Goal: Transaction & Acquisition: Purchase product/service

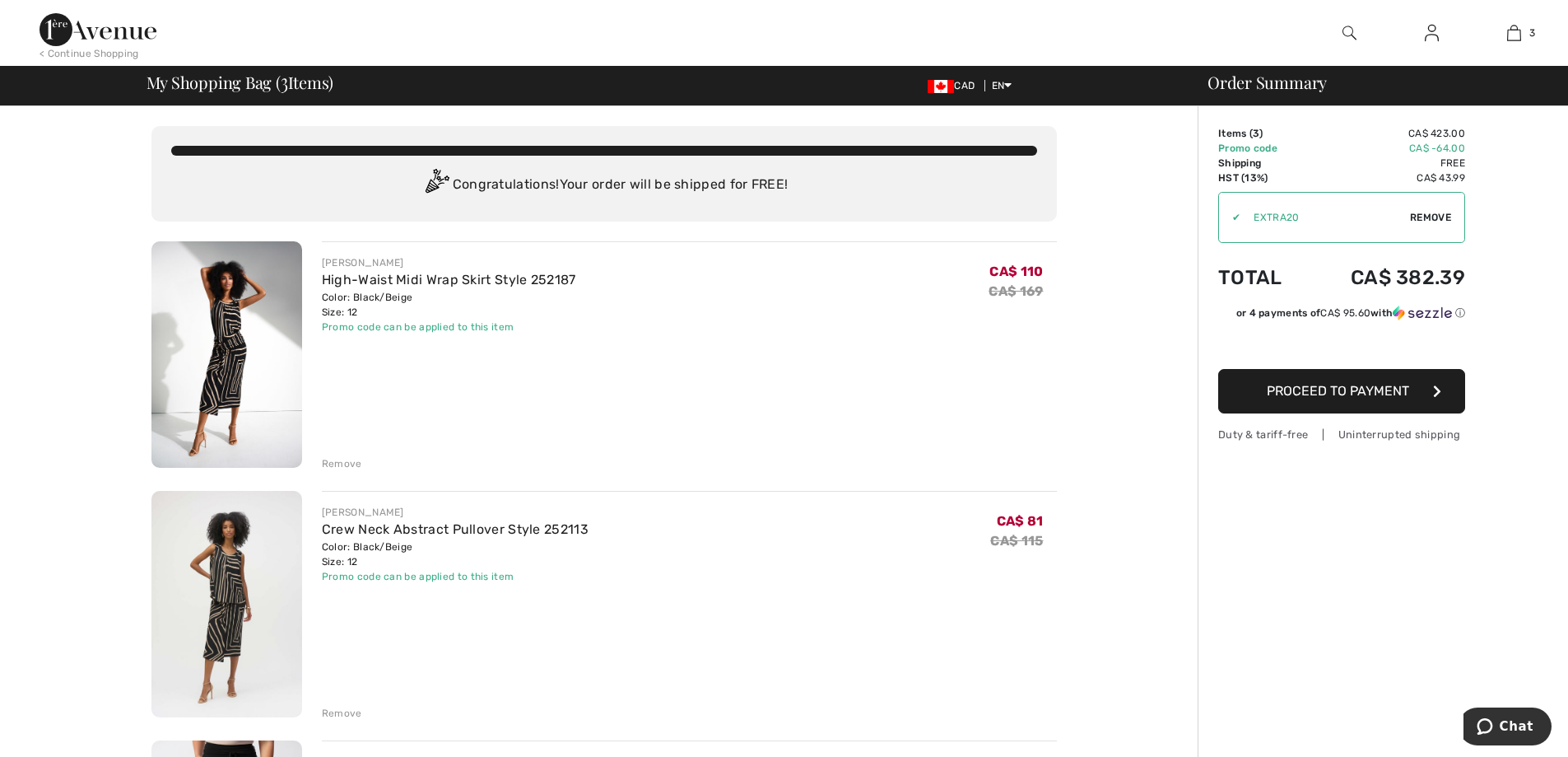
click at [84, 24] on img at bounding box center [97, 29] width 117 height 33
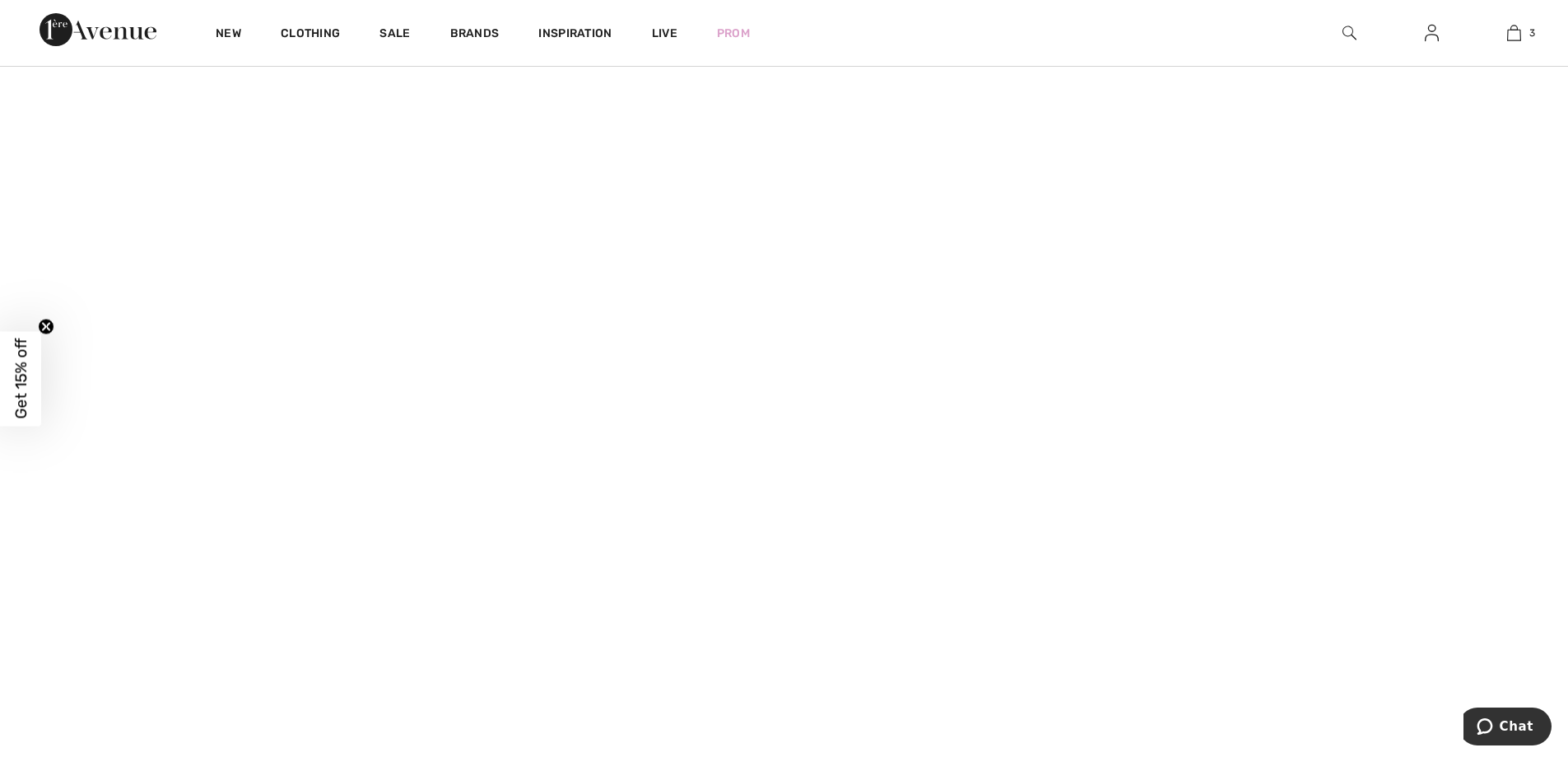
scroll to position [165, 0]
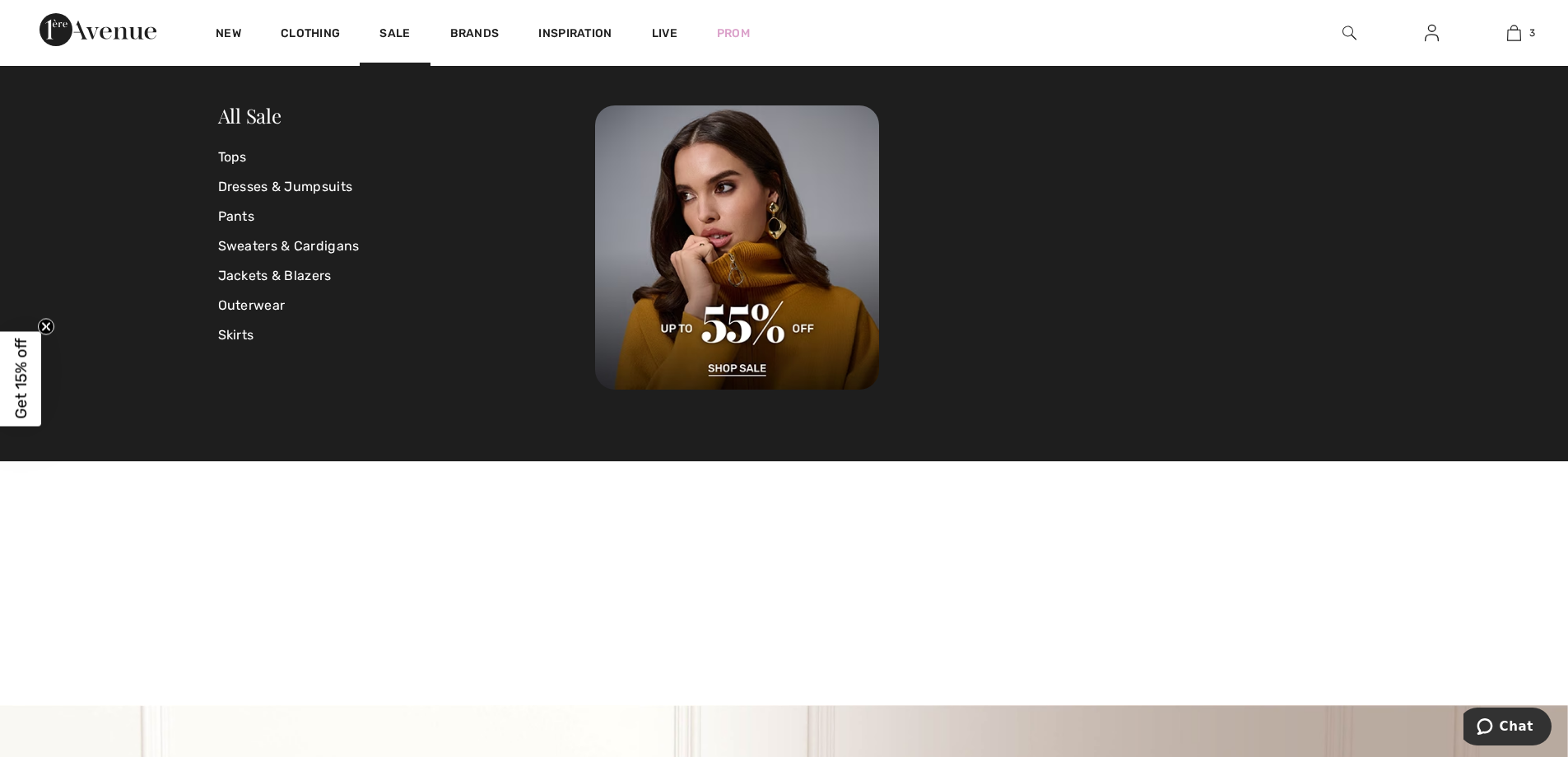
drag, startPoint x: 359, startPoint y: 35, endPoint x: 370, endPoint y: 35, distance: 11.0
click at [359, 35] on div "New Clothing Sale Brands Inspiration Live Prom" at bounding box center [482, 33] width 574 height 66
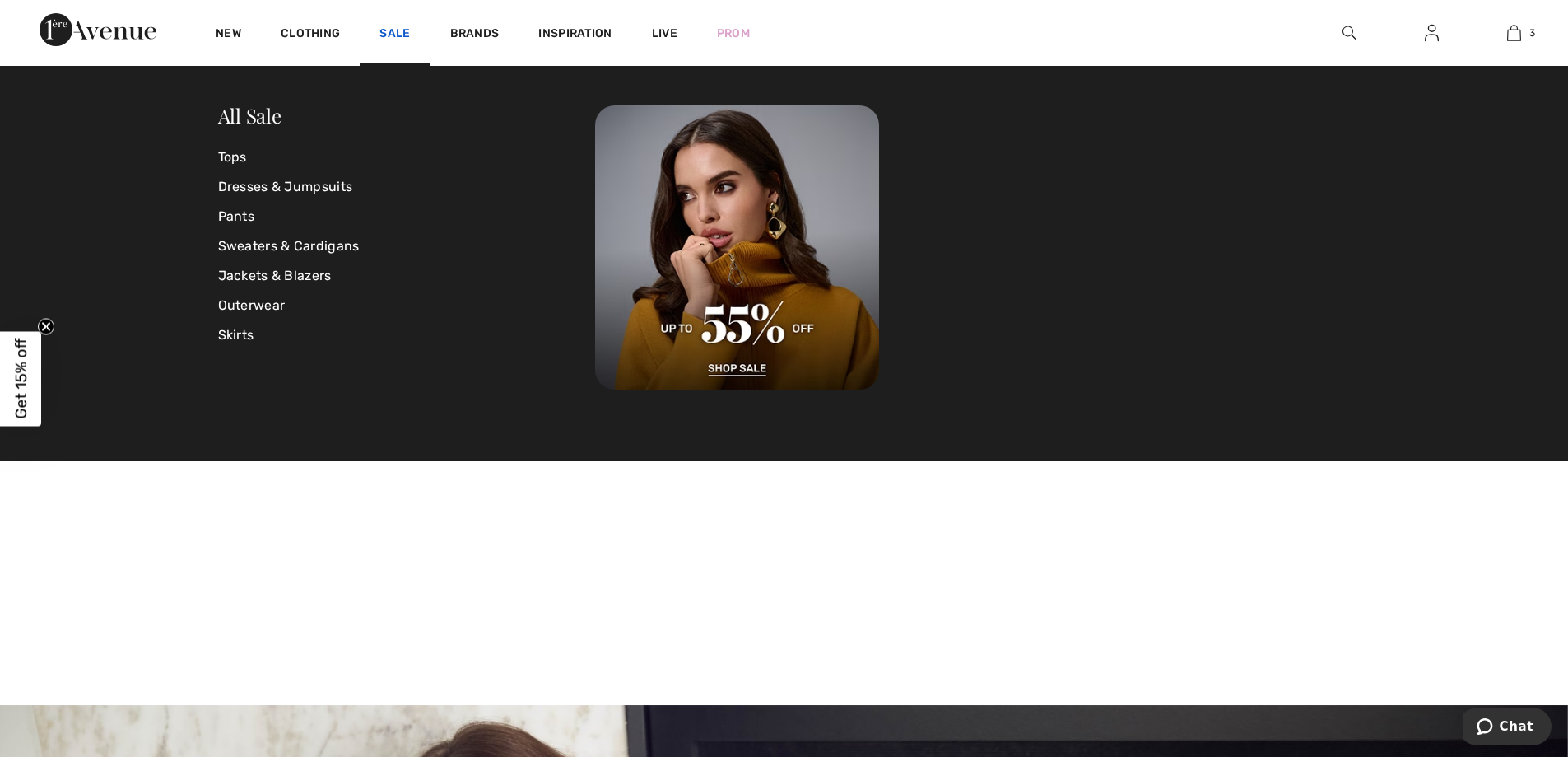
scroll to position [104, 0]
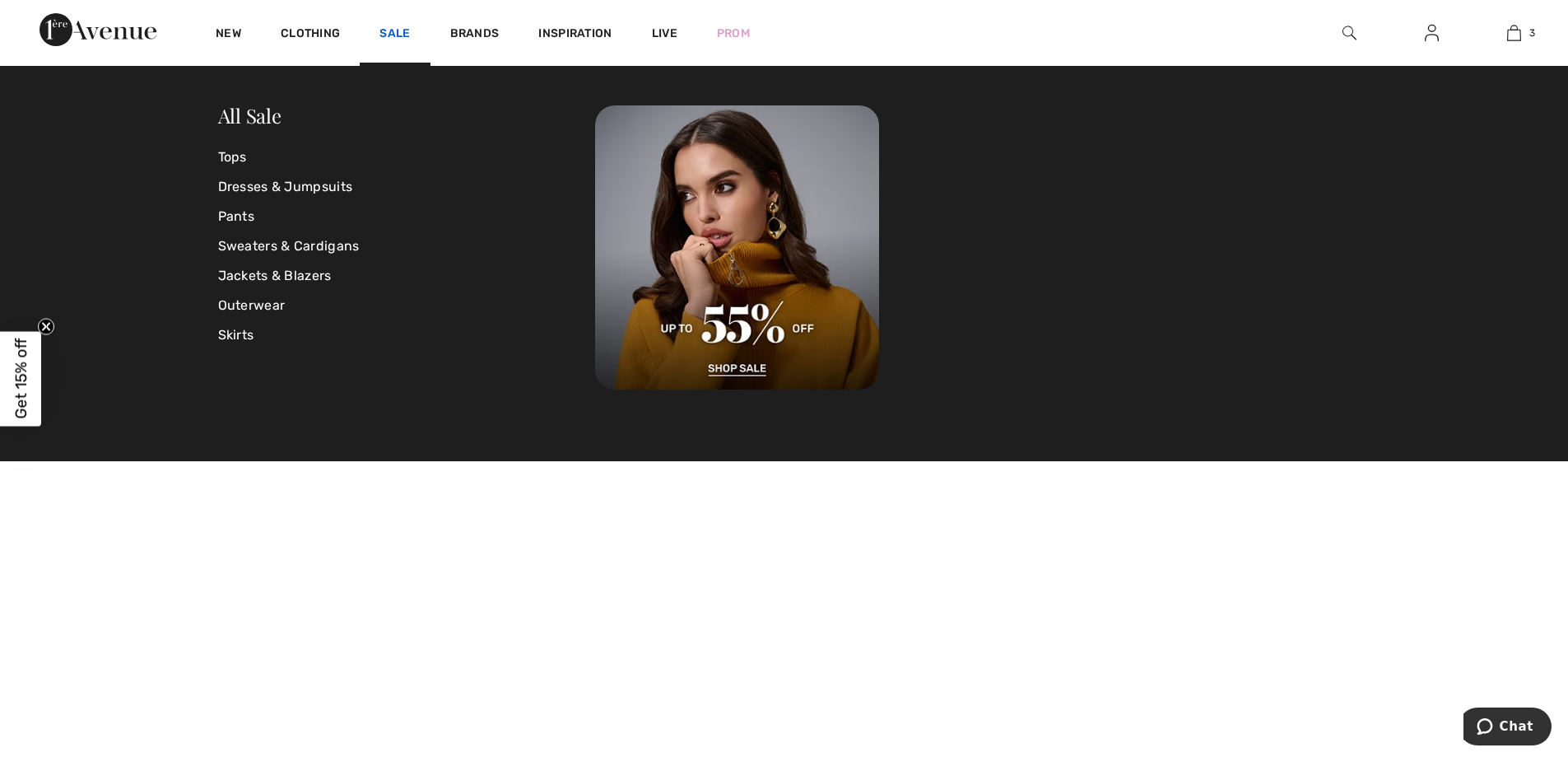
click at [385, 35] on link "Sale" at bounding box center [395, 34] width 30 height 18
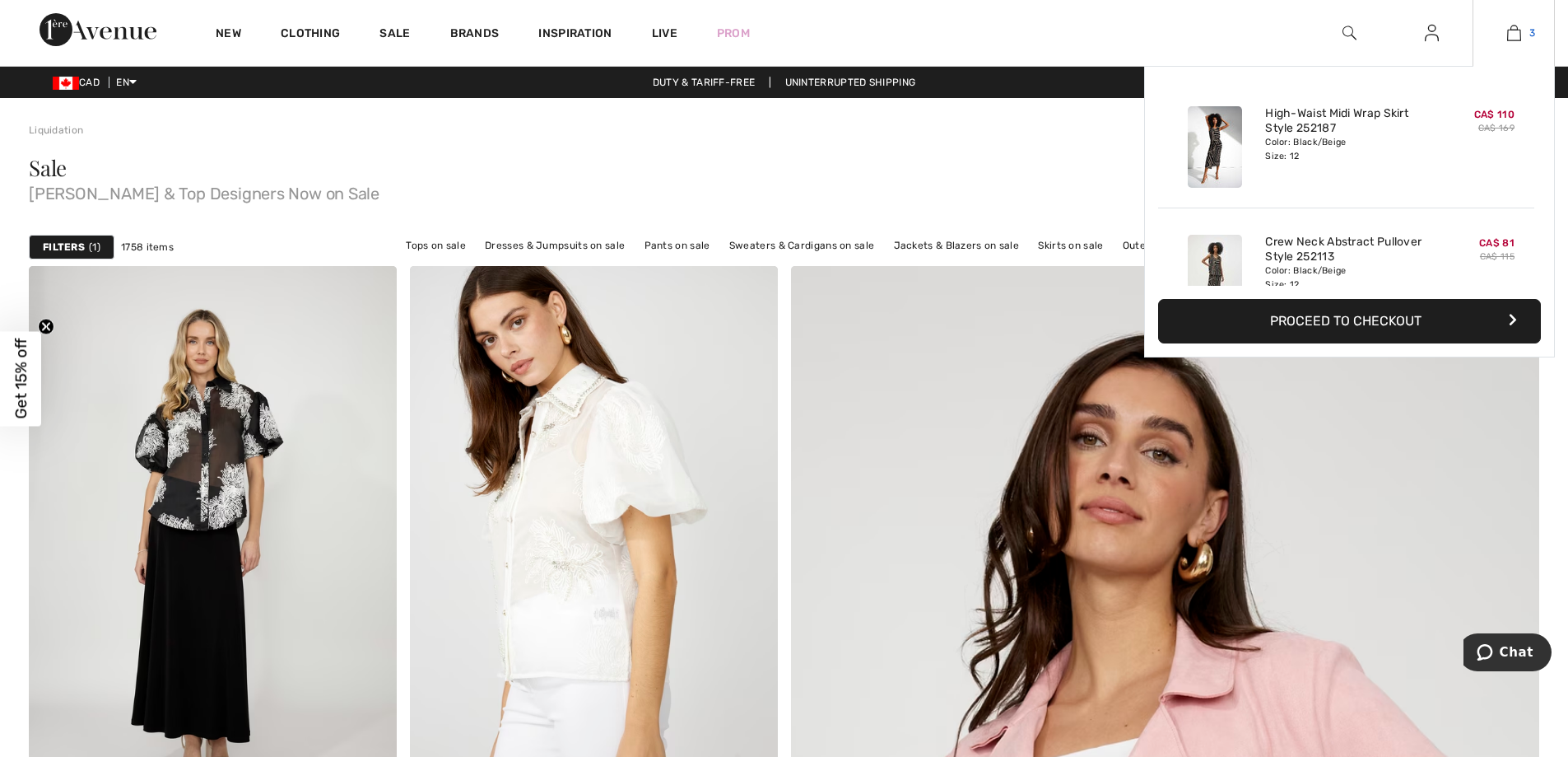
click at [1522, 34] on link "3" at bounding box center [1514, 33] width 81 height 20
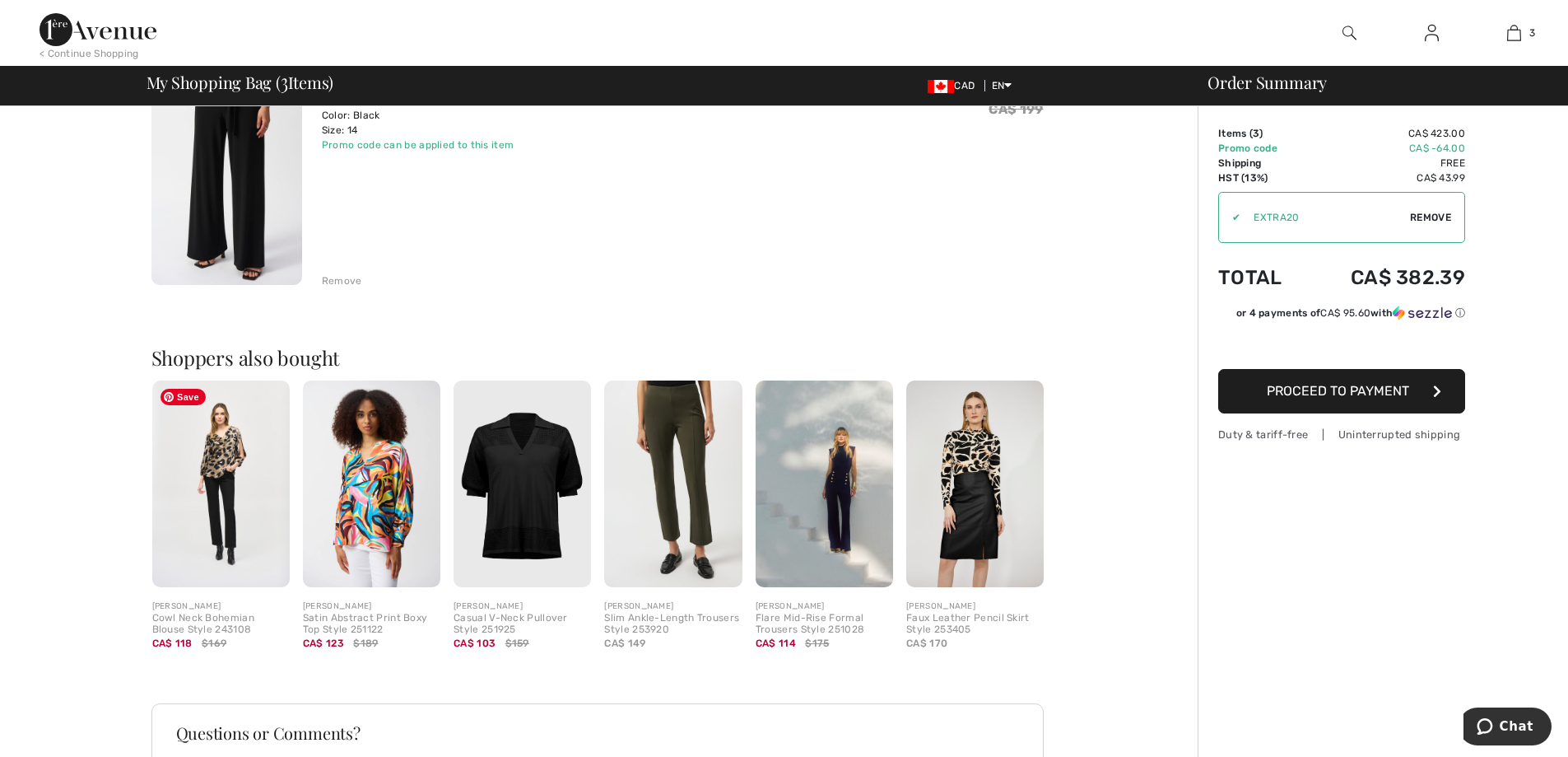
scroll to position [741, 0]
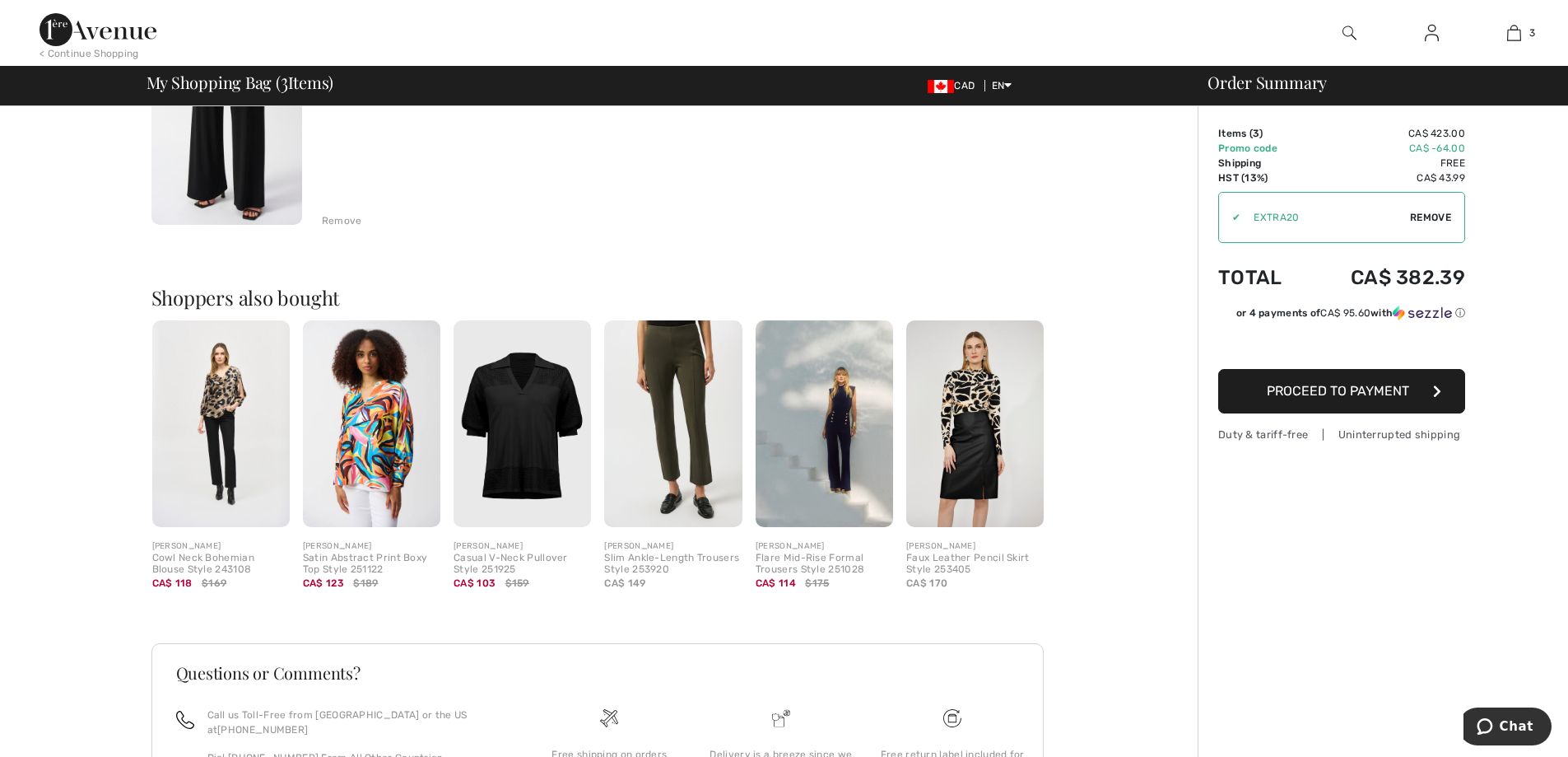
click at [353, 562] on div "Satin Abstract Print Boxy Top Style 251122" at bounding box center [372, 564] width 138 height 23
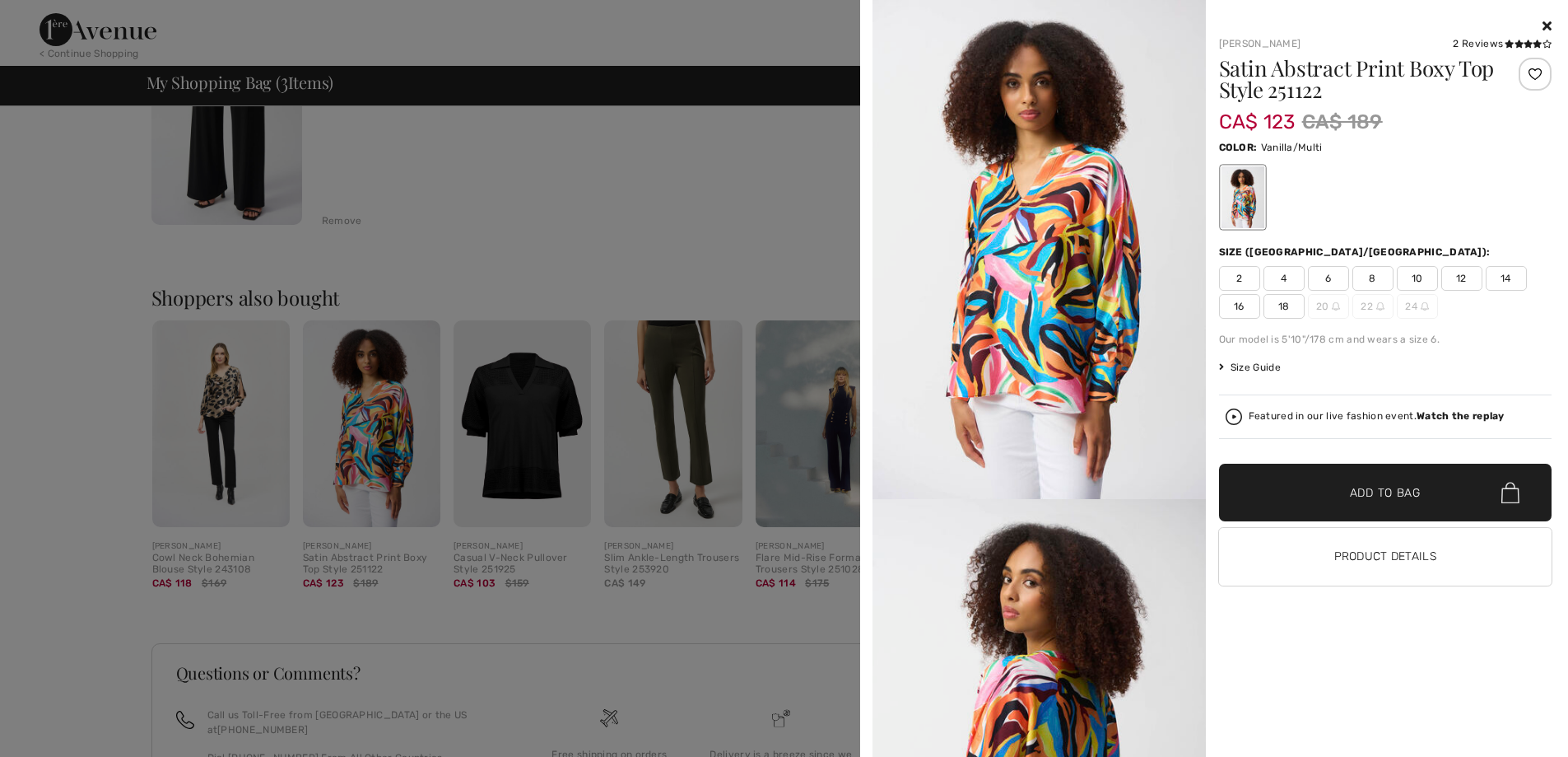
scroll to position [0, 0]
click at [1547, 26] on icon at bounding box center [1547, 26] width 9 height 13
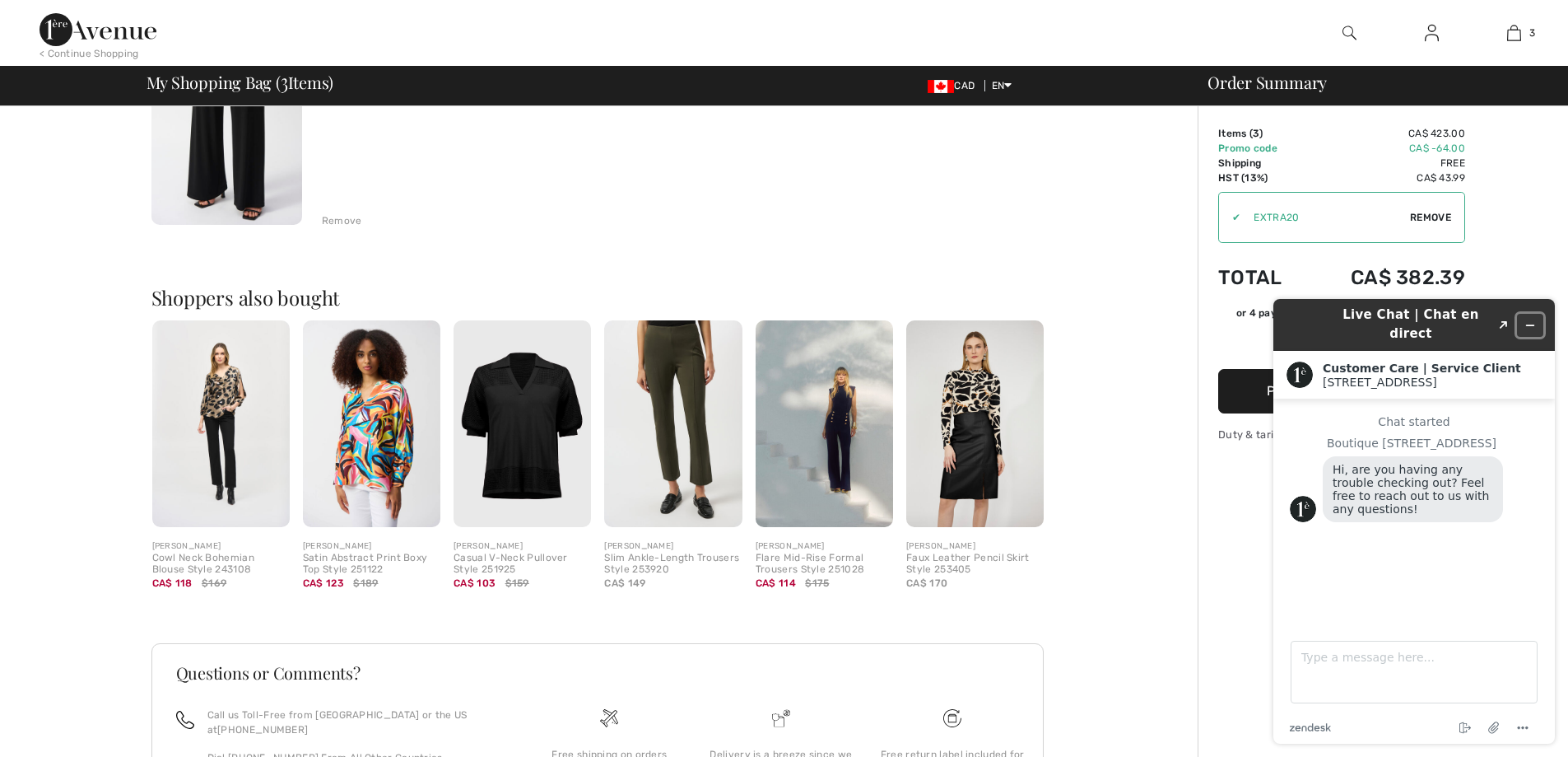
click at [1533, 319] on icon "Minimize widget" at bounding box center [1531, 325] width 12 height 12
